Goal: Browse casually: Explore the website without a specific task or goal

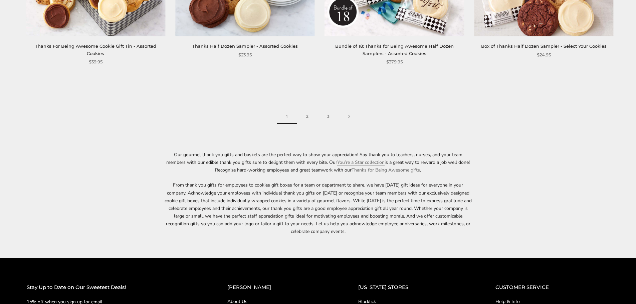
scroll to position [1168, 0]
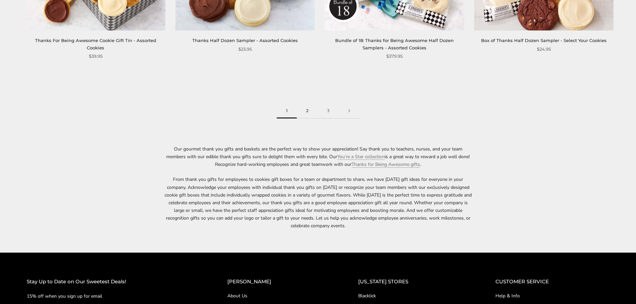
click at [309, 110] on link "2" at bounding box center [307, 110] width 21 height 15
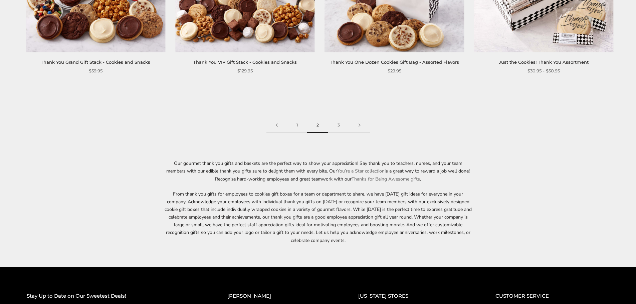
scroll to position [1168, 0]
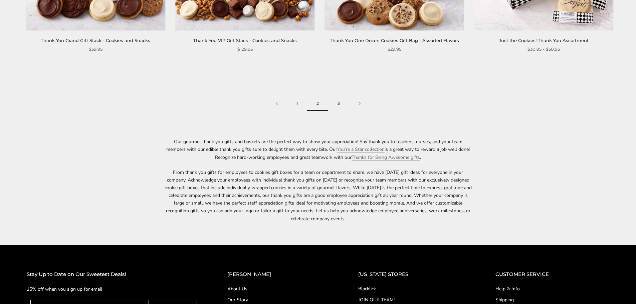
click at [338, 96] on link "3" at bounding box center [338, 103] width 21 height 15
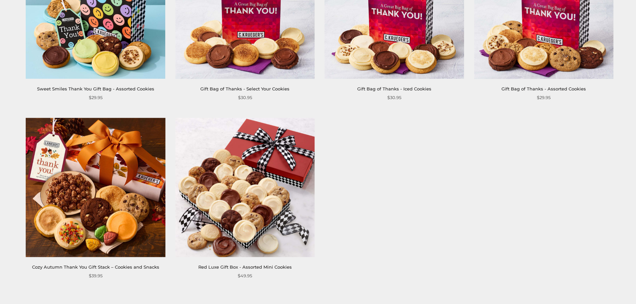
scroll to position [67, 0]
